Goal: Task Accomplishment & Management: Use online tool/utility

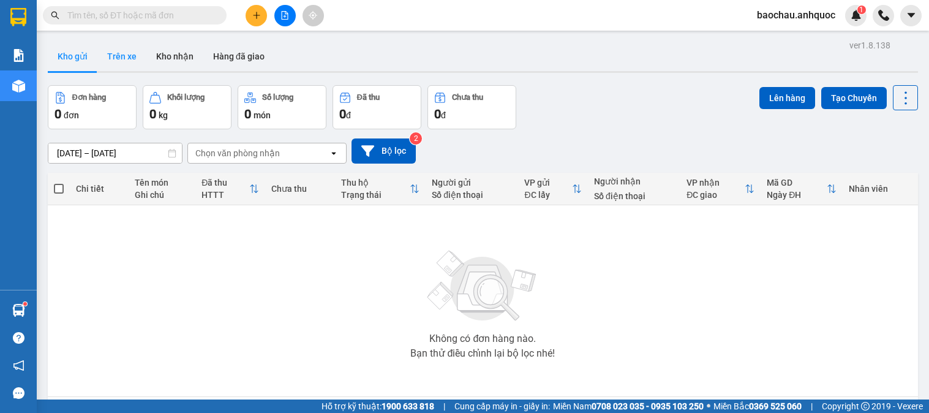
click at [114, 51] on button "Trên xe" at bounding box center [121, 56] width 49 height 29
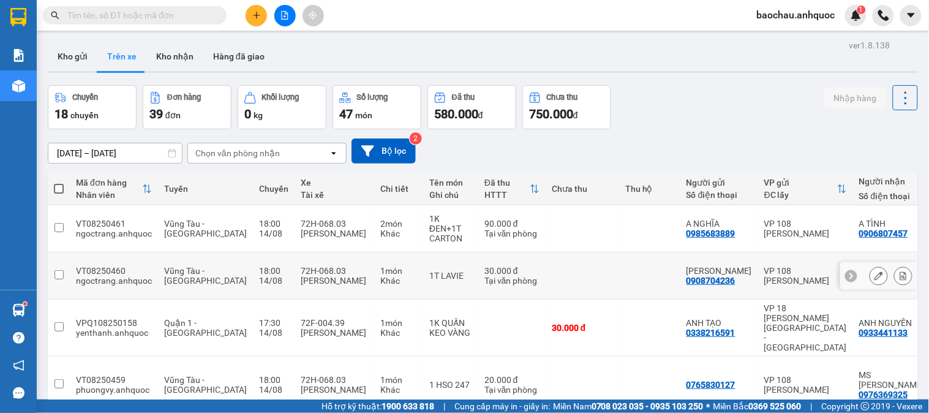
click at [874, 271] on icon at bounding box center [878, 275] width 9 height 9
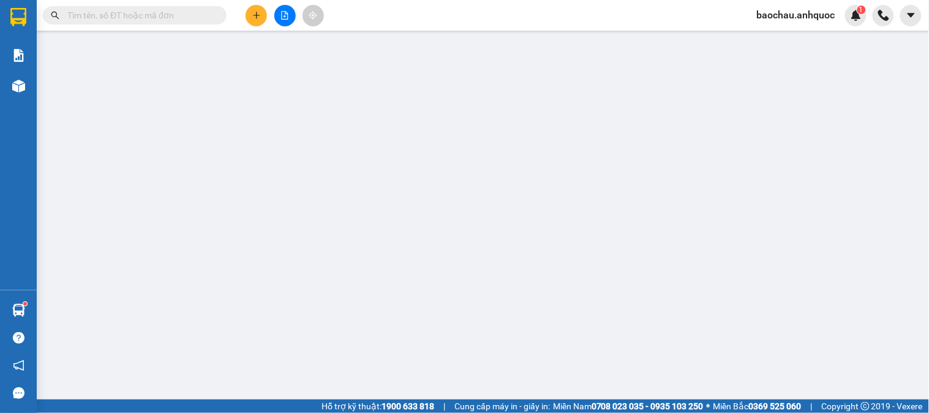
type input "0908704236"
type input "[PERSON_NAME]"
type input "0906807457"
type input "A TÌNH"
type input "VP184"
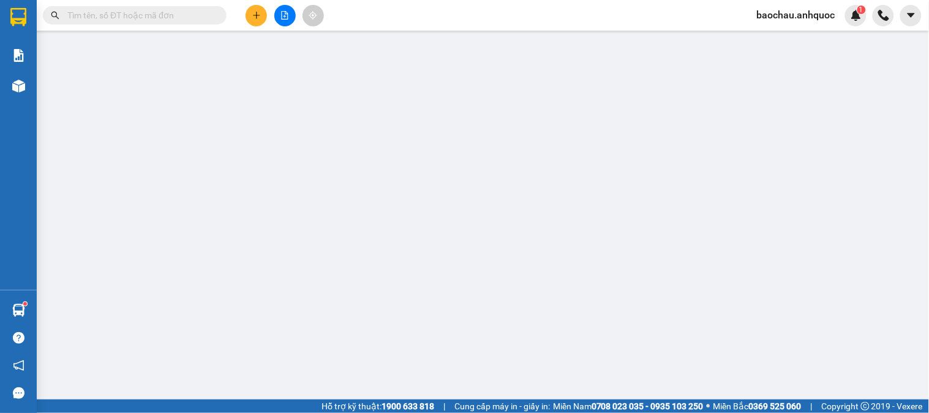
type input "30.000"
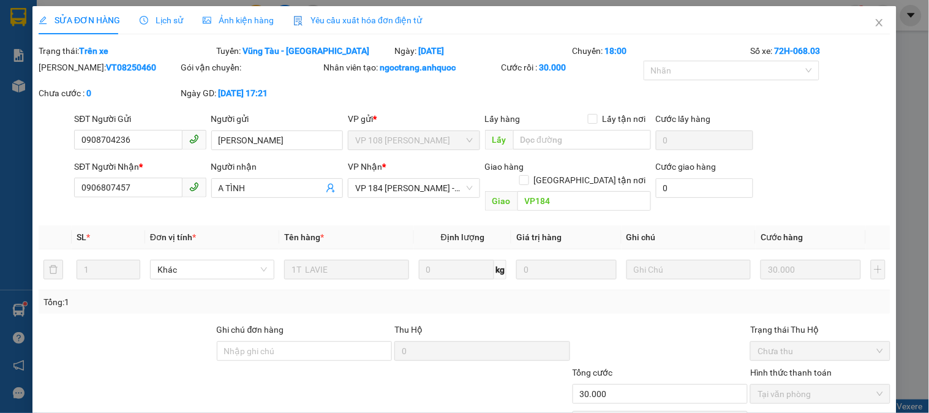
drag, startPoint x: 88, startPoint y: 72, endPoint x: 69, endPoint y: 72, distance: 19.0
click at [69, 72] on div "[PERSON_NAME]: VT08250460" at bounding box center [109, 67] width 140 height 13
copy b "VT08250460"
drag, startPoint x: 53, startPoint y: 191, endPoint x: 47, endPoint y: 193, distance: 6.4
click at [47, 193] on div "SĐT Người Nhận * 0906807457 0906807457 Người nhận A TÌNH VP Nhận * VP 184 [PERS…" at bounding box center [464, 188] width 854 height 56
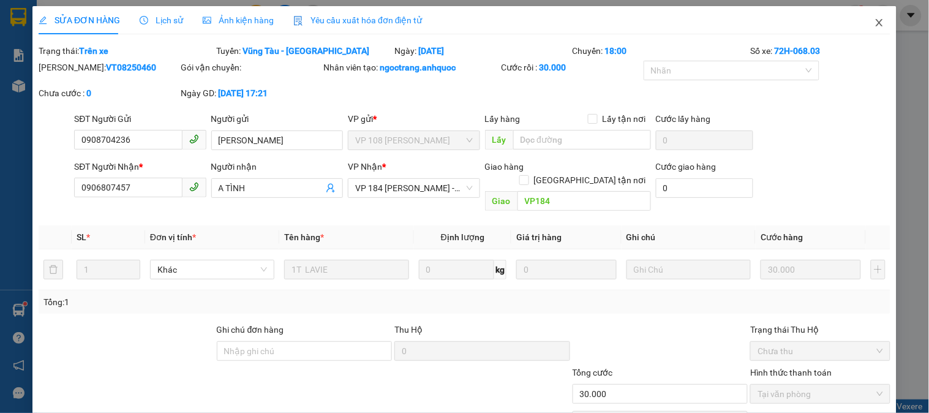
drag, startPoint x: 867, startPoint y: 29, endPoint x: 845, endPoint y: 29, distance: 22.0
click at [867, 29] on span "Close" at bounding box center [879, 23] width 34 height 34
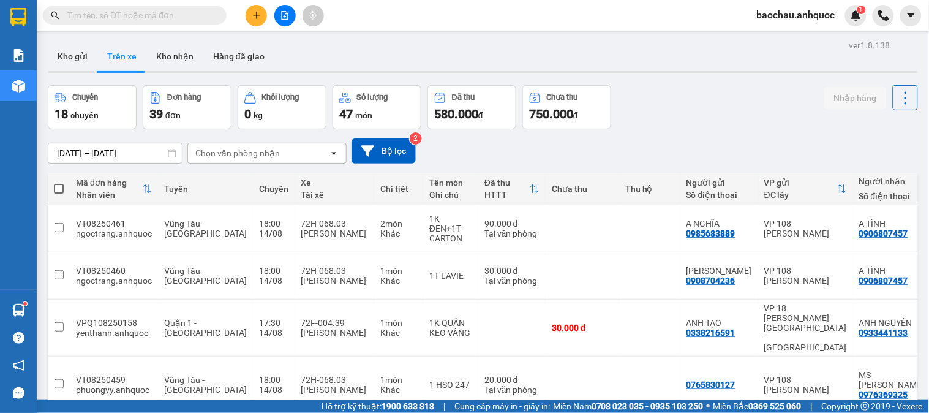
click at [255, 15] on icon "plus" at bounding box center [256, 15] width 7 height 1
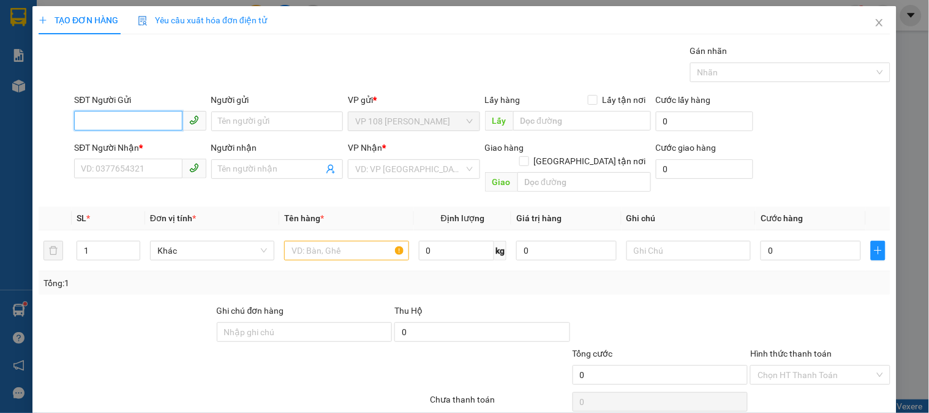
click at [133, 130] on input "SĐT Người Gửi" at bounding box center [128, 121] width 108 height 20
click at [879, 23] on span "Close" at bounding box center [879, 23] width 34 height 34
click at [878, 20] on img at bounding box center [883, 15] width 11 height 11
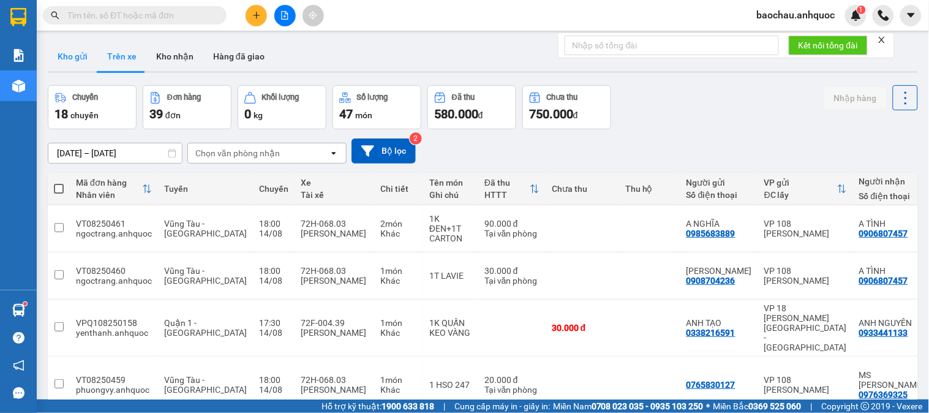
click at [59, 59] on button "Kho gửi" at bounding box center [73, 56] width 50 height 29
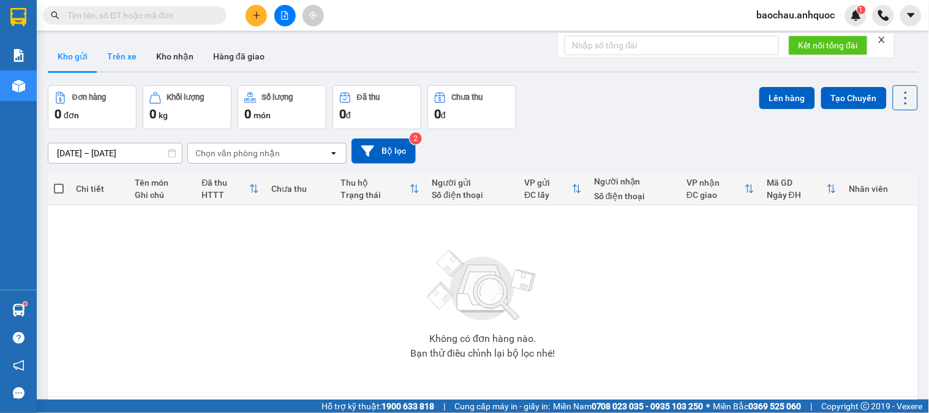
click at [111, 58] on button "Trên xe" at bounding box center [121, 56] width 49 height 29
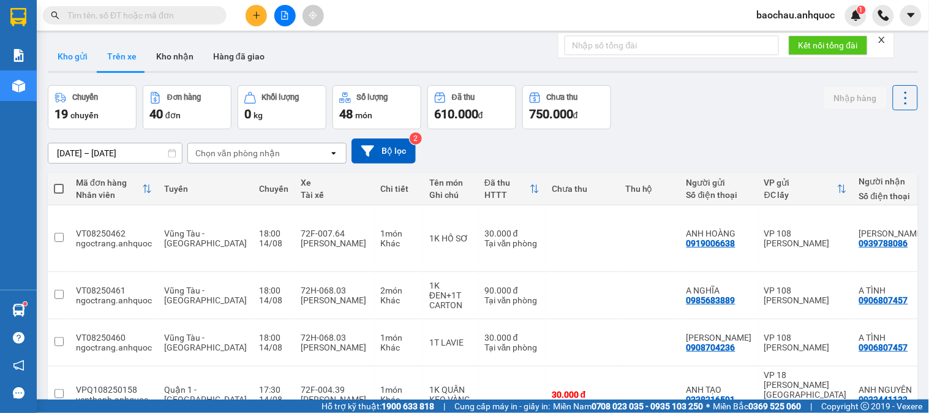
click at [86, 65] on button "Kho gửi" at bounding box center [73, 56] width 50 height 29
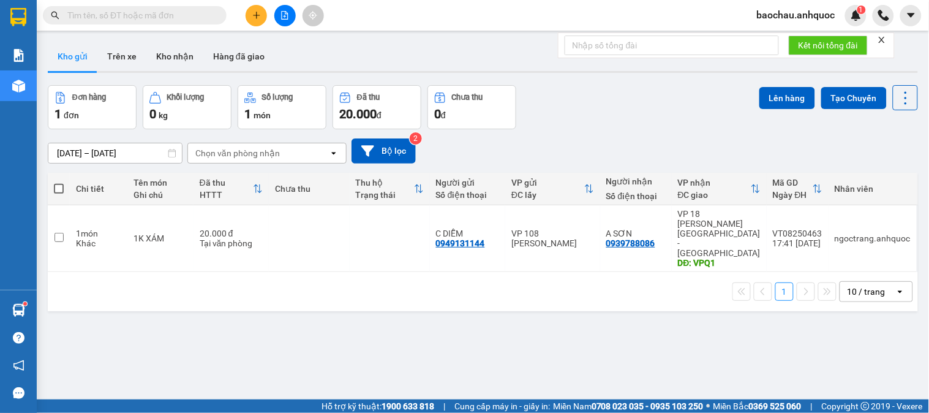
click at [121, 40] on div "ver 1.8.138 Kho gửi Trên xe Kho nhận Hàng đã giao Đơn hàng 1 đơn Khối lượng 0 k…" at bounding box center [483, 243] width 880 height 413
click at [123, 51] on button "Trên xe" at bounding box center [121, 56] width 49 height 29
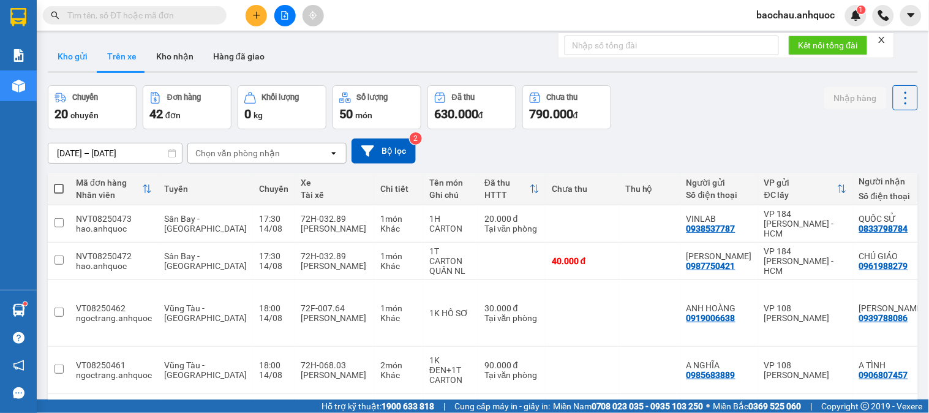
click at [66, 58] on button "Kho gửi" at bounding box center [73, 56] width 50 height 29
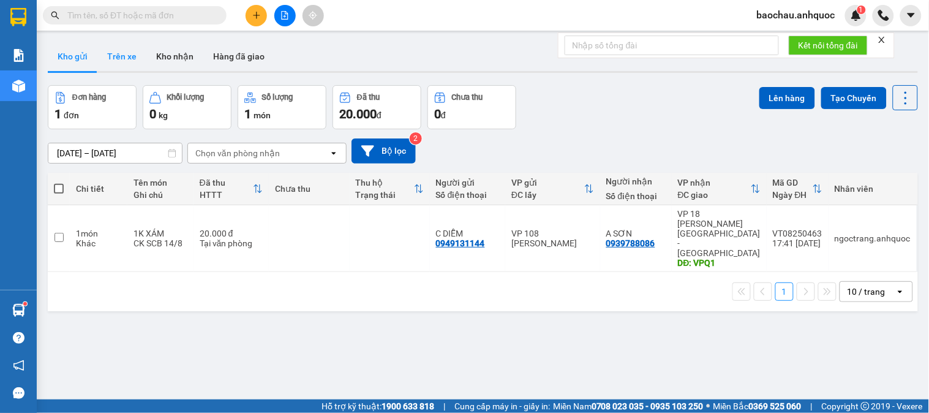
click at [117, 59] on button "Trên xe" at bounding box center [121, 56] width 49 height 29
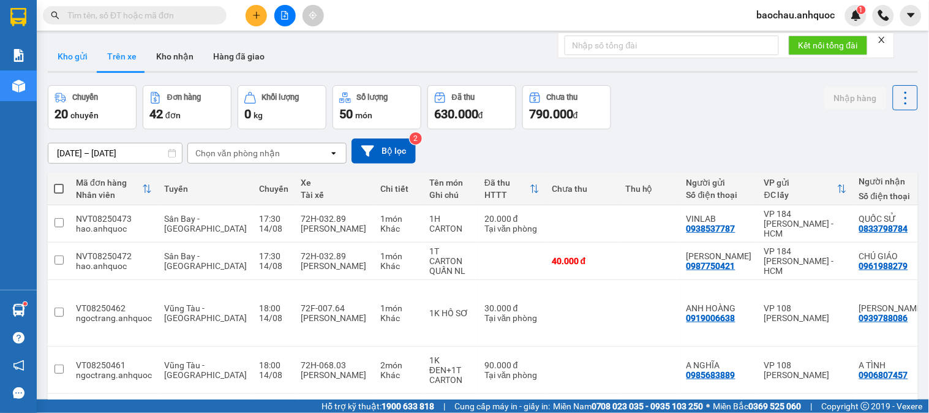
click at [82, 51] on button "Kho gửi" at bounding box center [73, 56] width 50 height 29
